Goal: Task Accomplishment & Management: Manage account settings

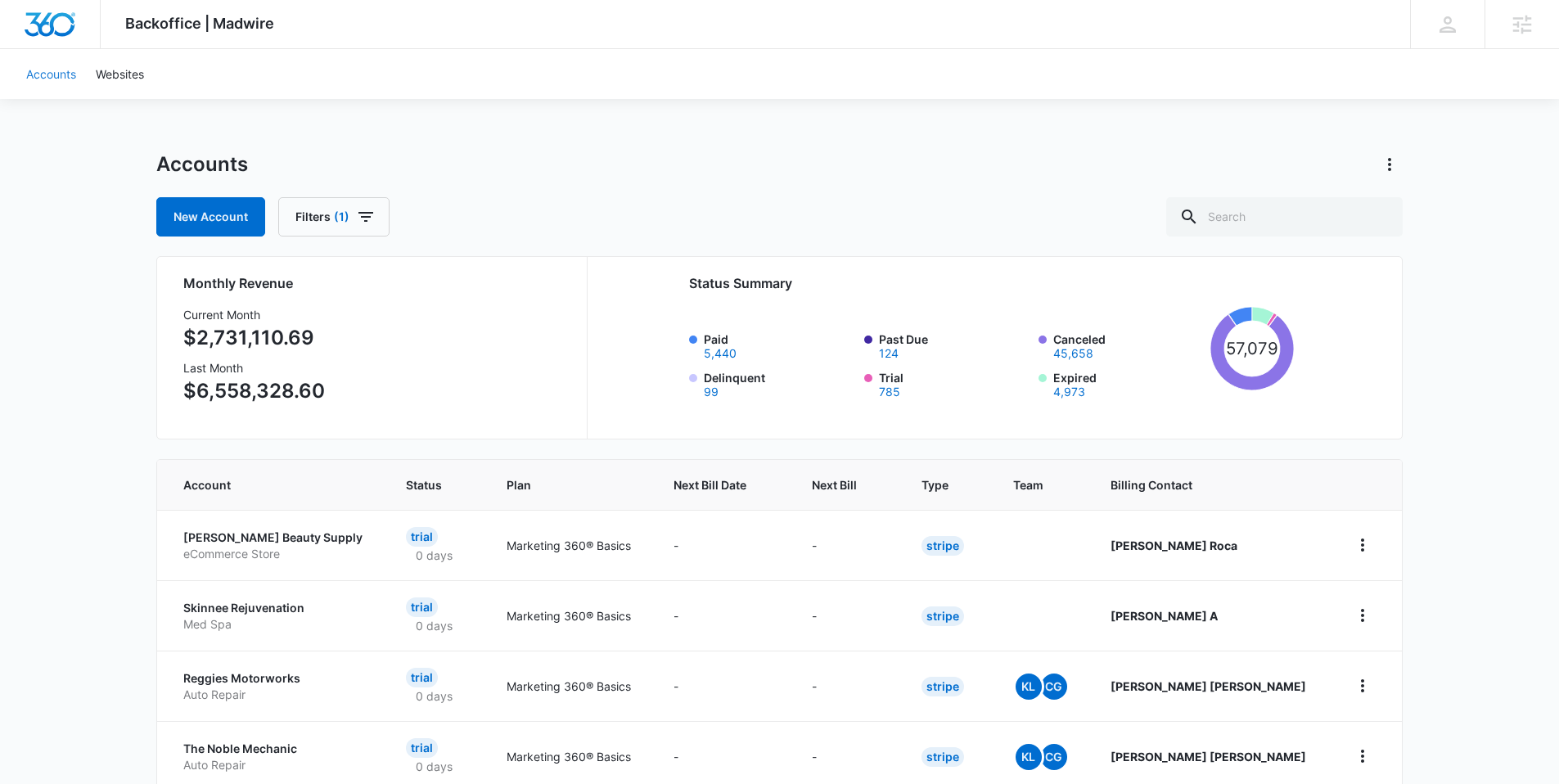
click at [54, 75] on link "Accounts" at bounding box center [51, 74] width 70 height 50
click at [1284, 232] on input "text" at bounding box center [1285, 217] width 237 height 39
paste input "M339572"
type input "M339572"
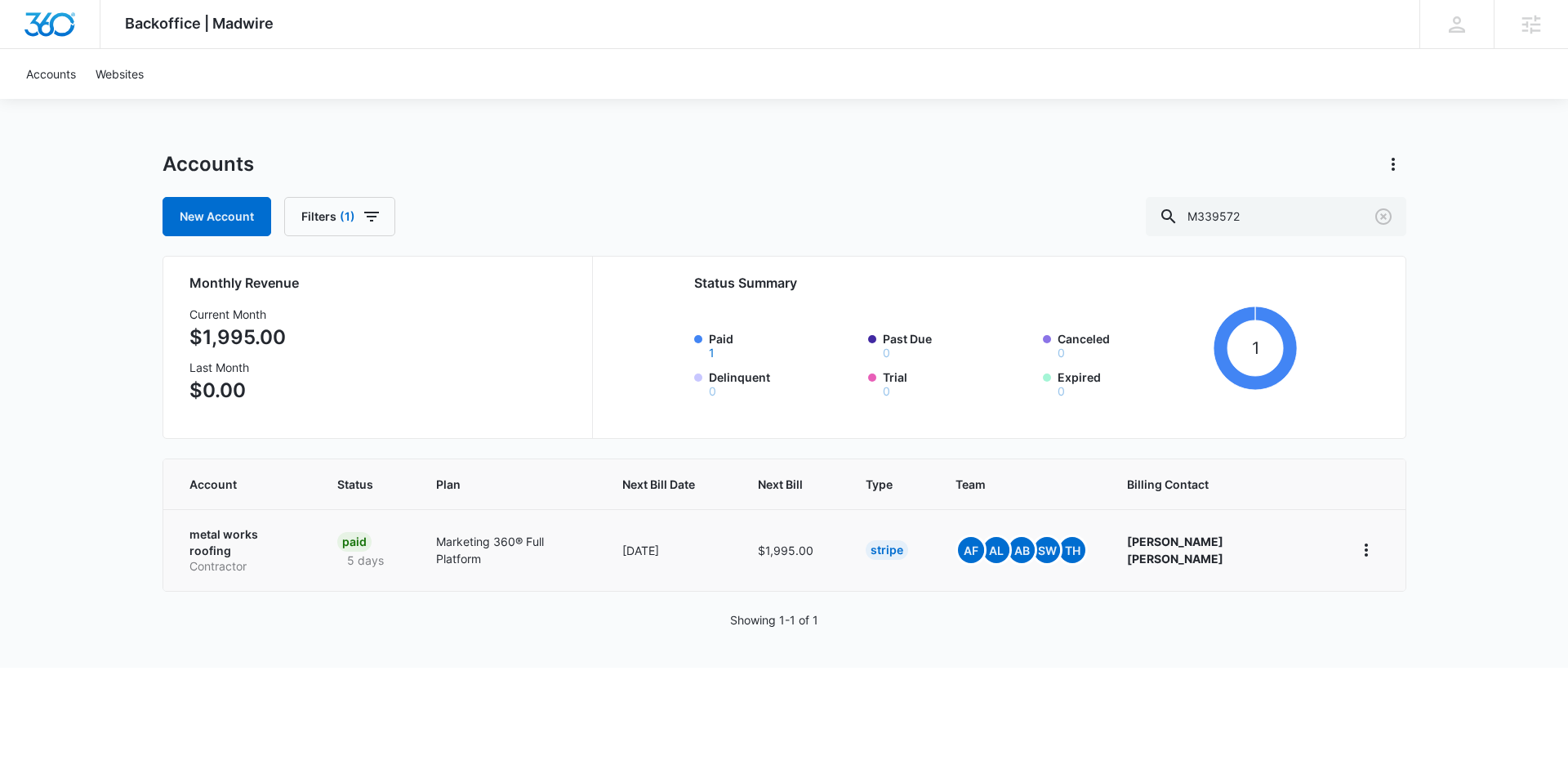
click at [266, 537] on p "metal works roofing" at bounding box center [244, 542] width 110 height 32
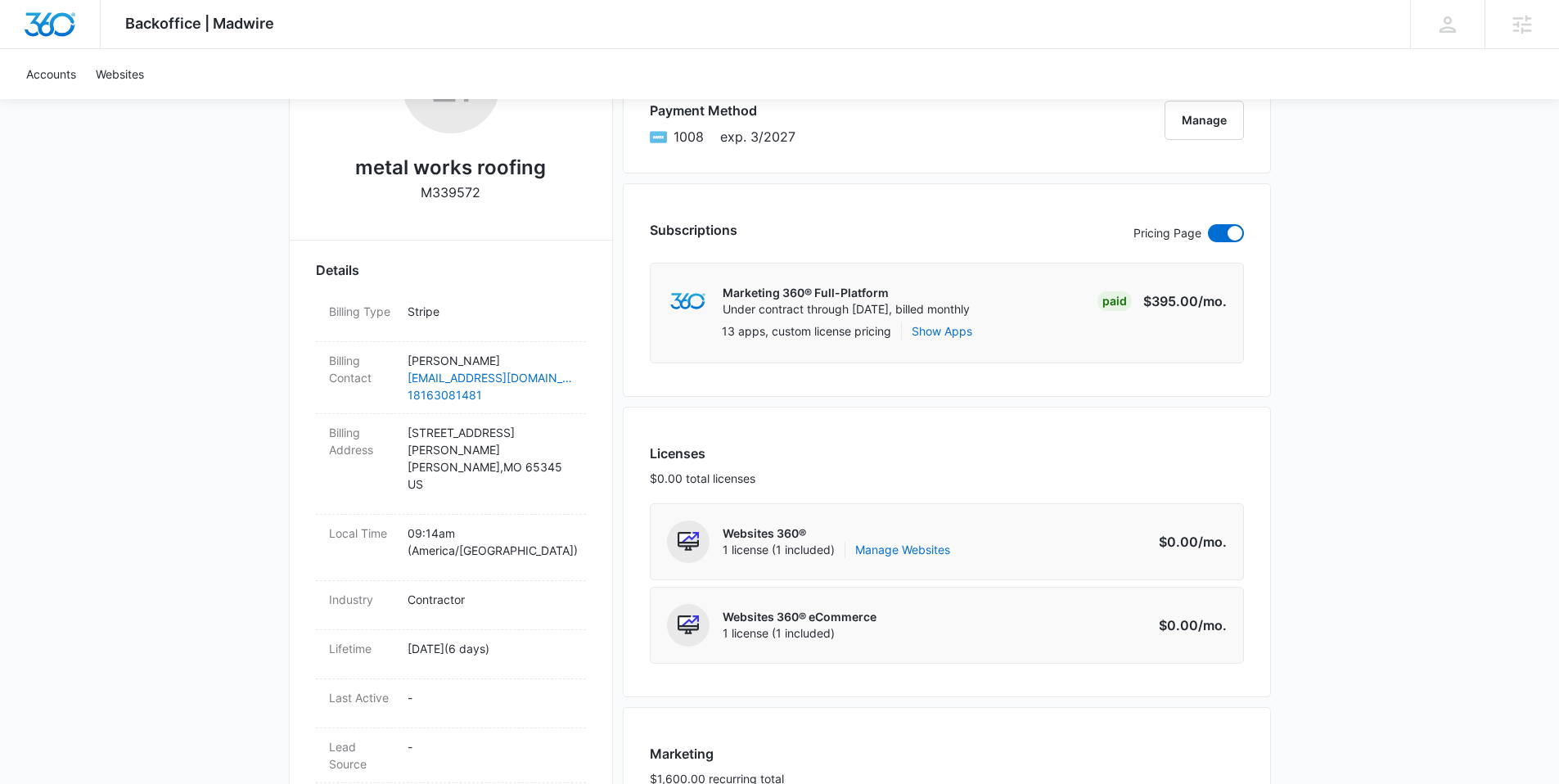
scroll to position [683, 0]
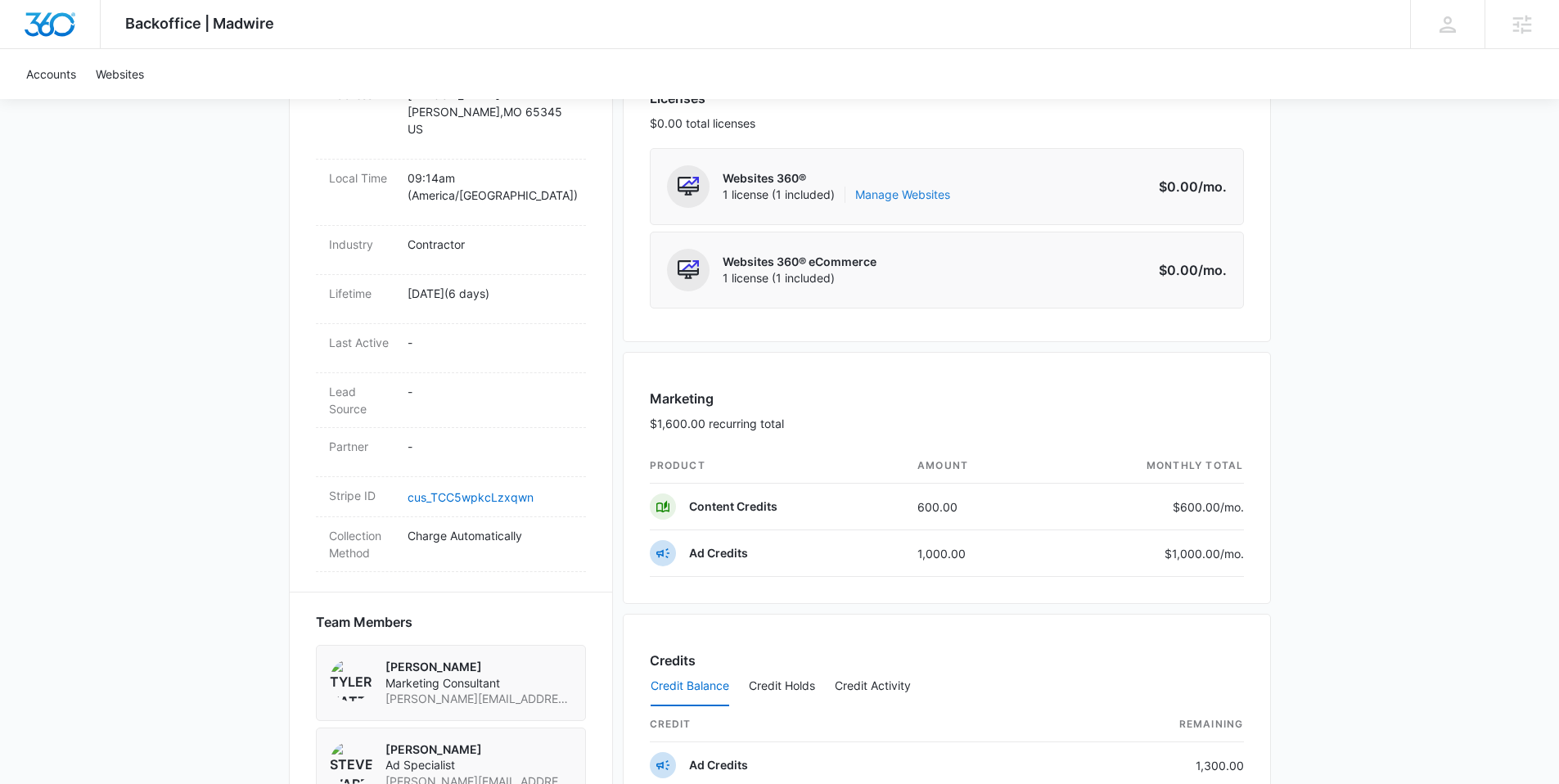
click at [914, 188] on link "Manage Websites" at bounding box center [902, 195] width 95 height 16
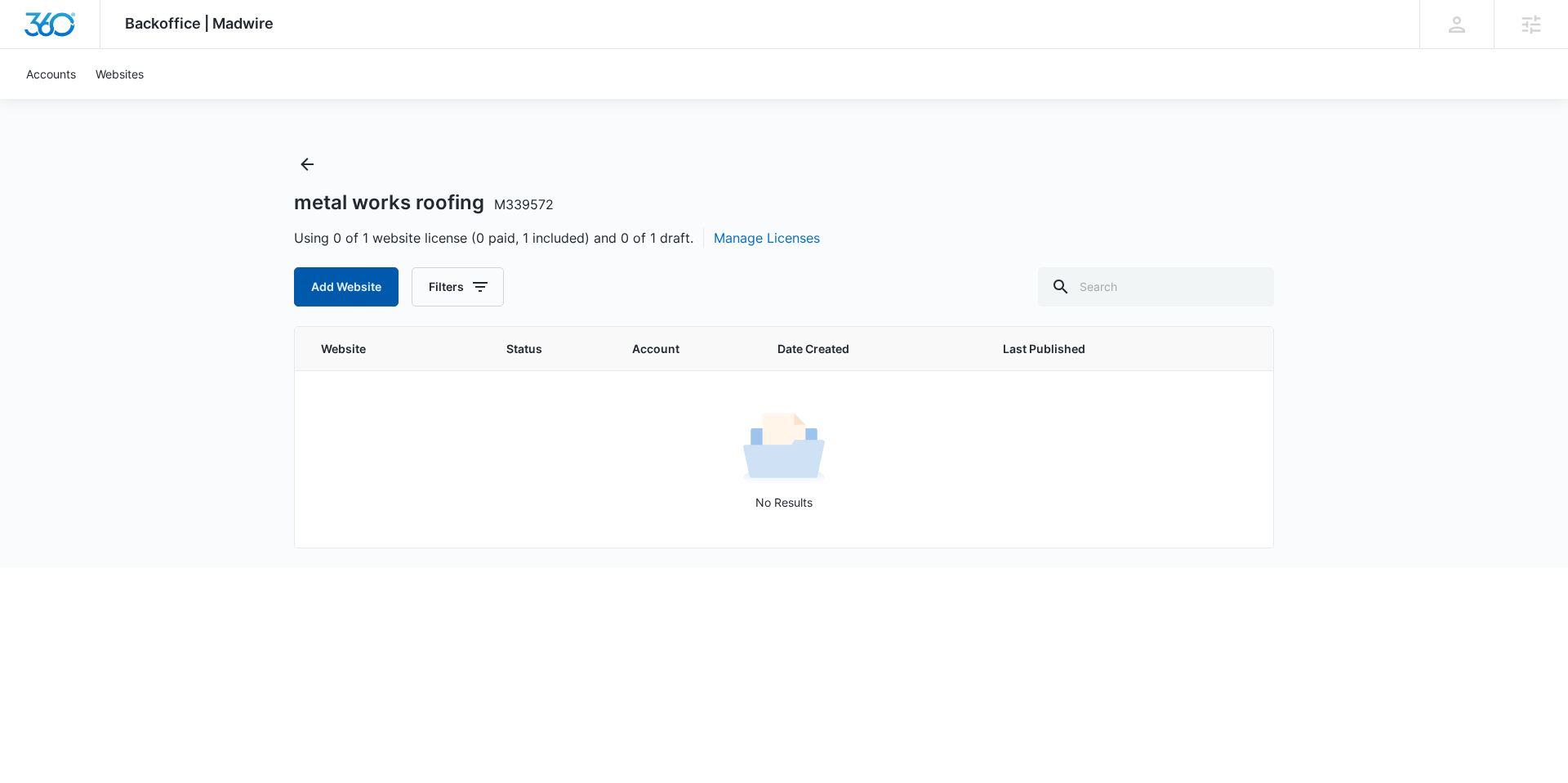
click at [336, 291] on button "Add Website" at bounding box center [346, 287] width 104 height 39
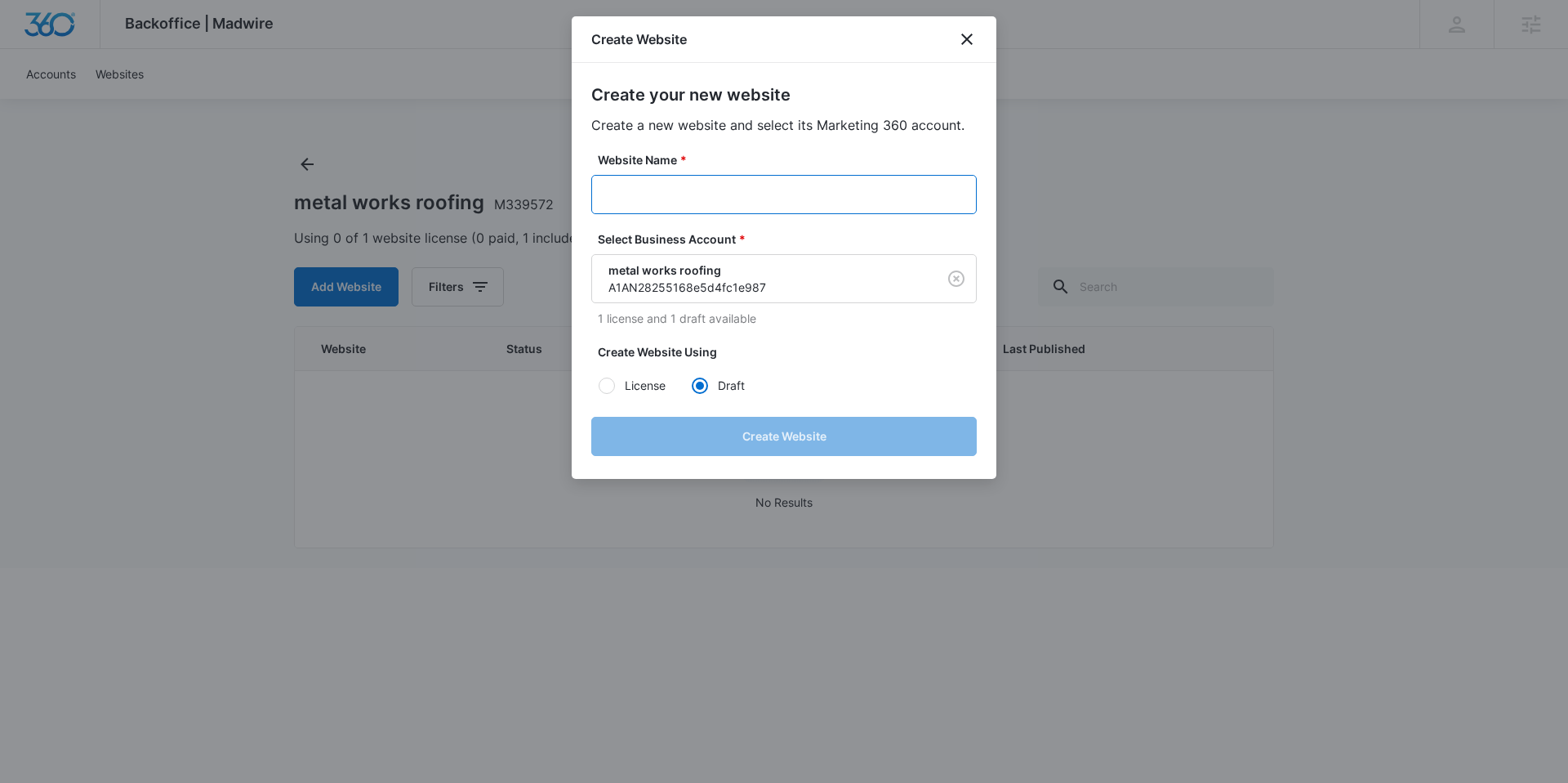
click at [735, 194] on input "Website Name *" at bounding box center [784, 194] width 385 height 39
paste input "M339572"
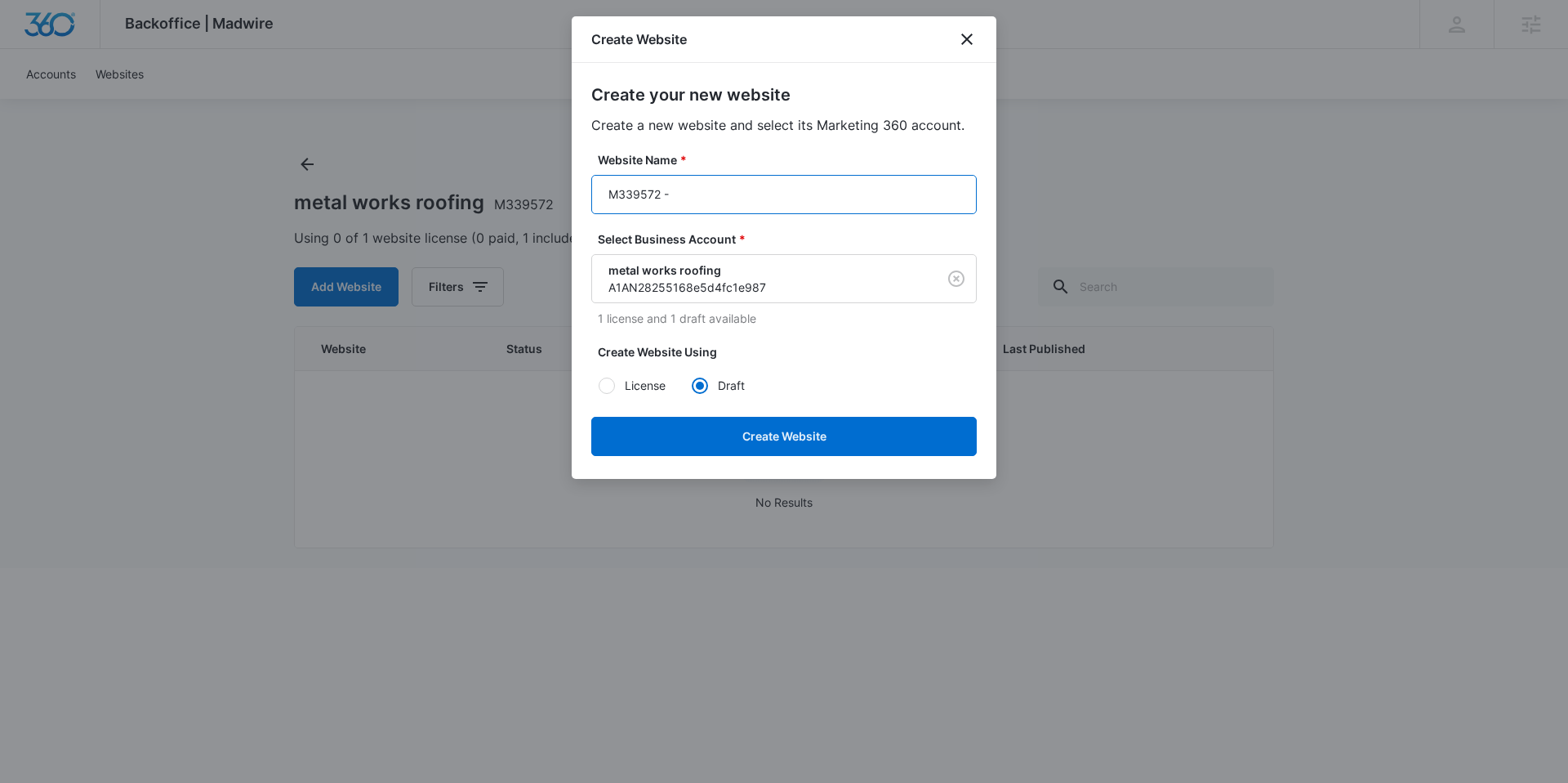
paste input "Metal Works Roofing"
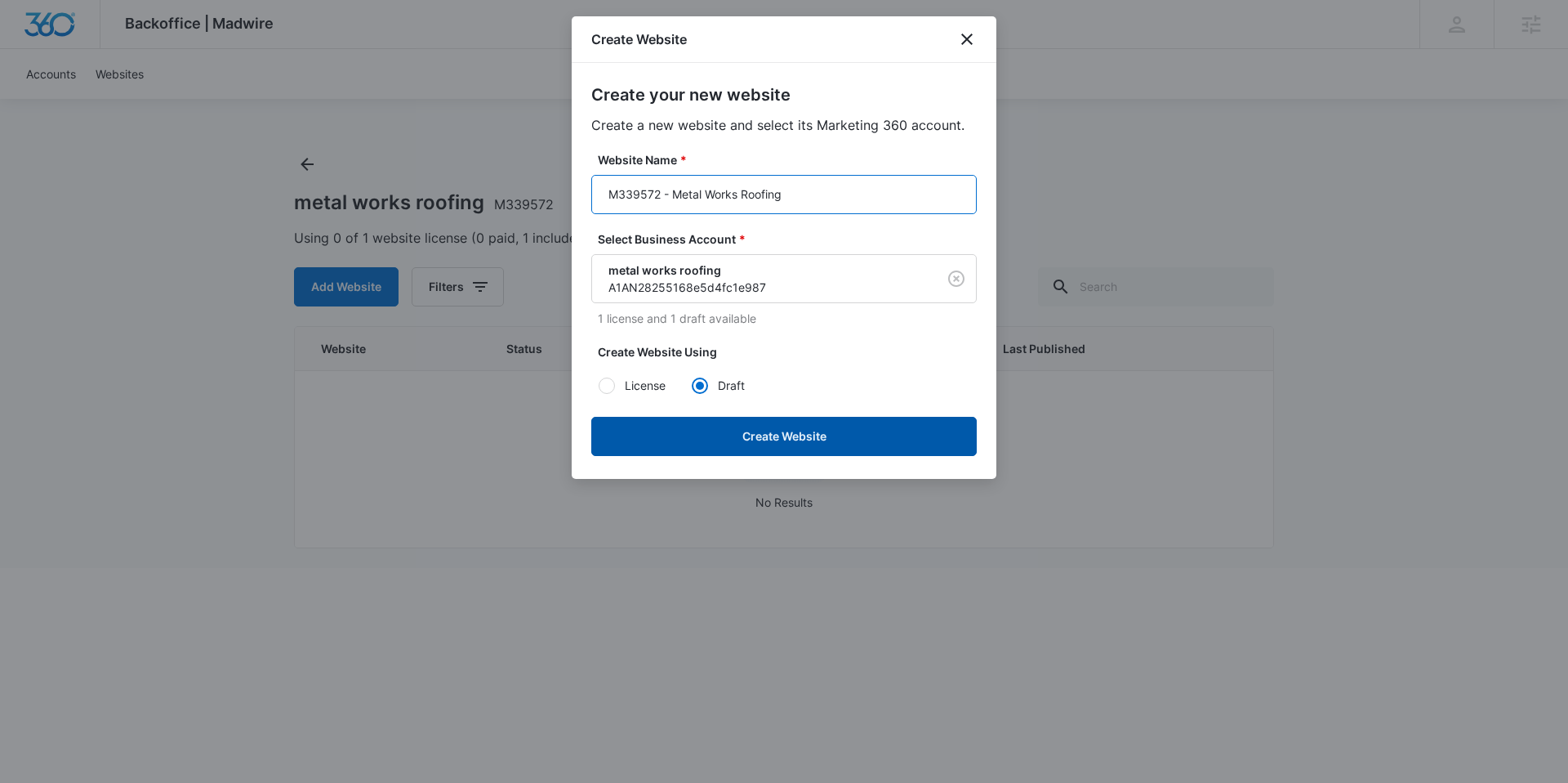
type input "M339572 - Metal Works Roofing"
click at [730, 431] on button "Create Website" at bounding box center [784, 436] width 385 height 39
